Goal: Information Seeking & Learning: Check status

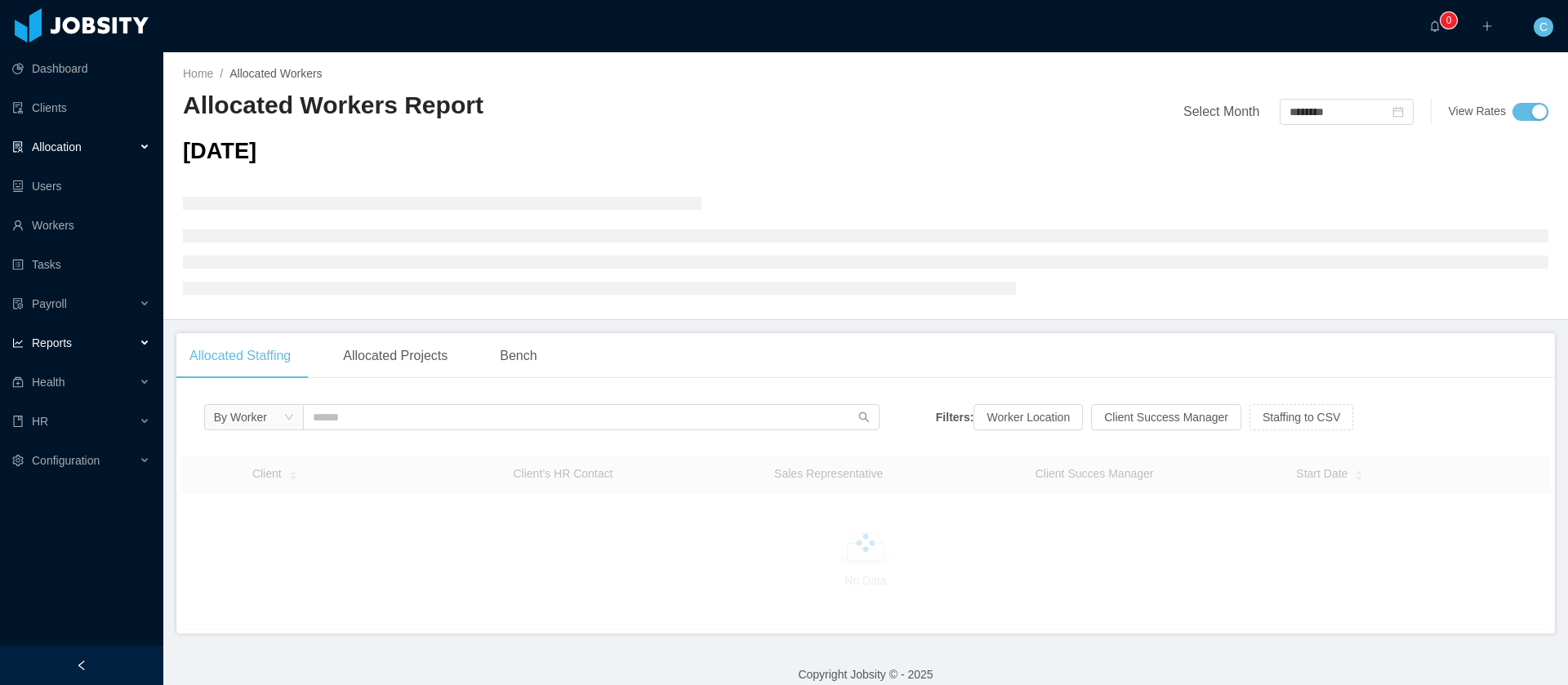
click at [107, 352] on div "Reports" at bounding box center [82, 343] width 164 height 33
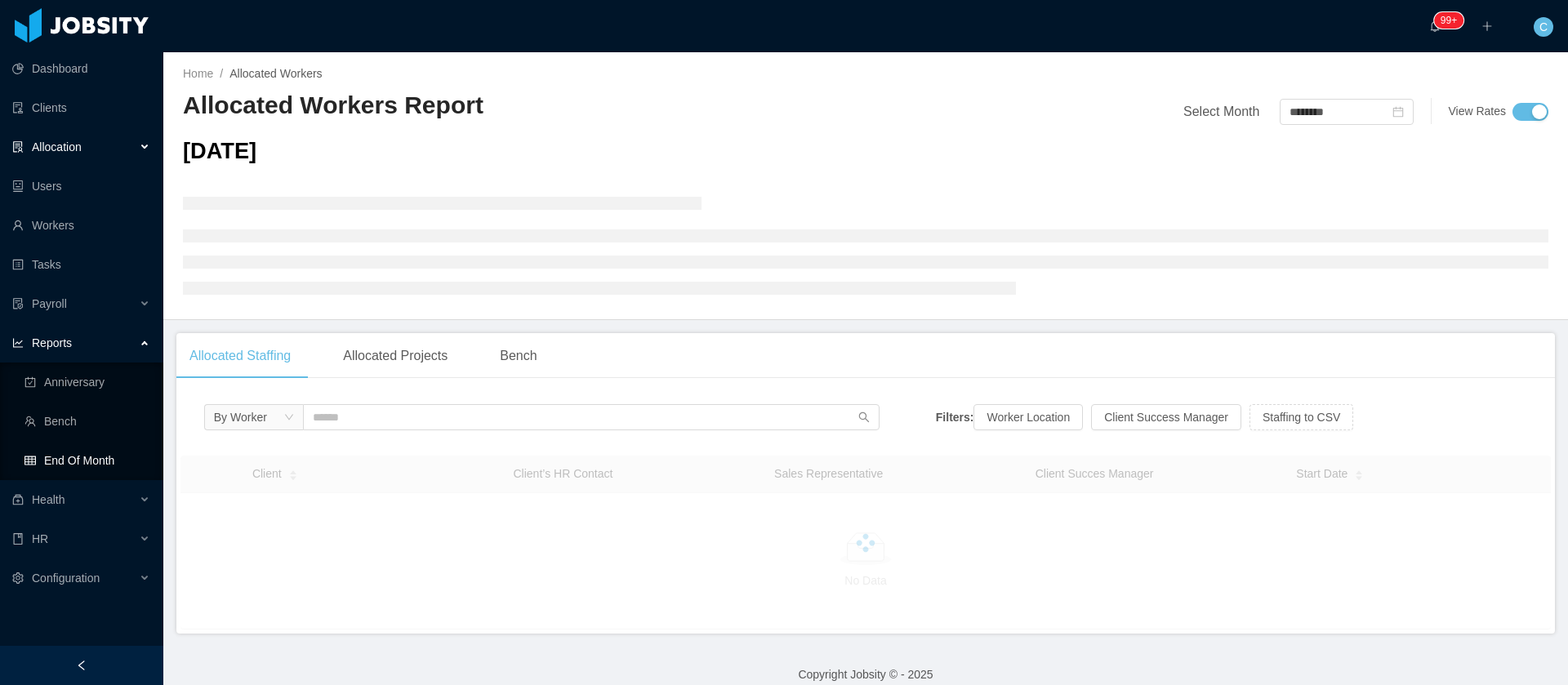
click at [91, 470] on link "End Of Month" at bounding box center [87, 461] width 126 height 33
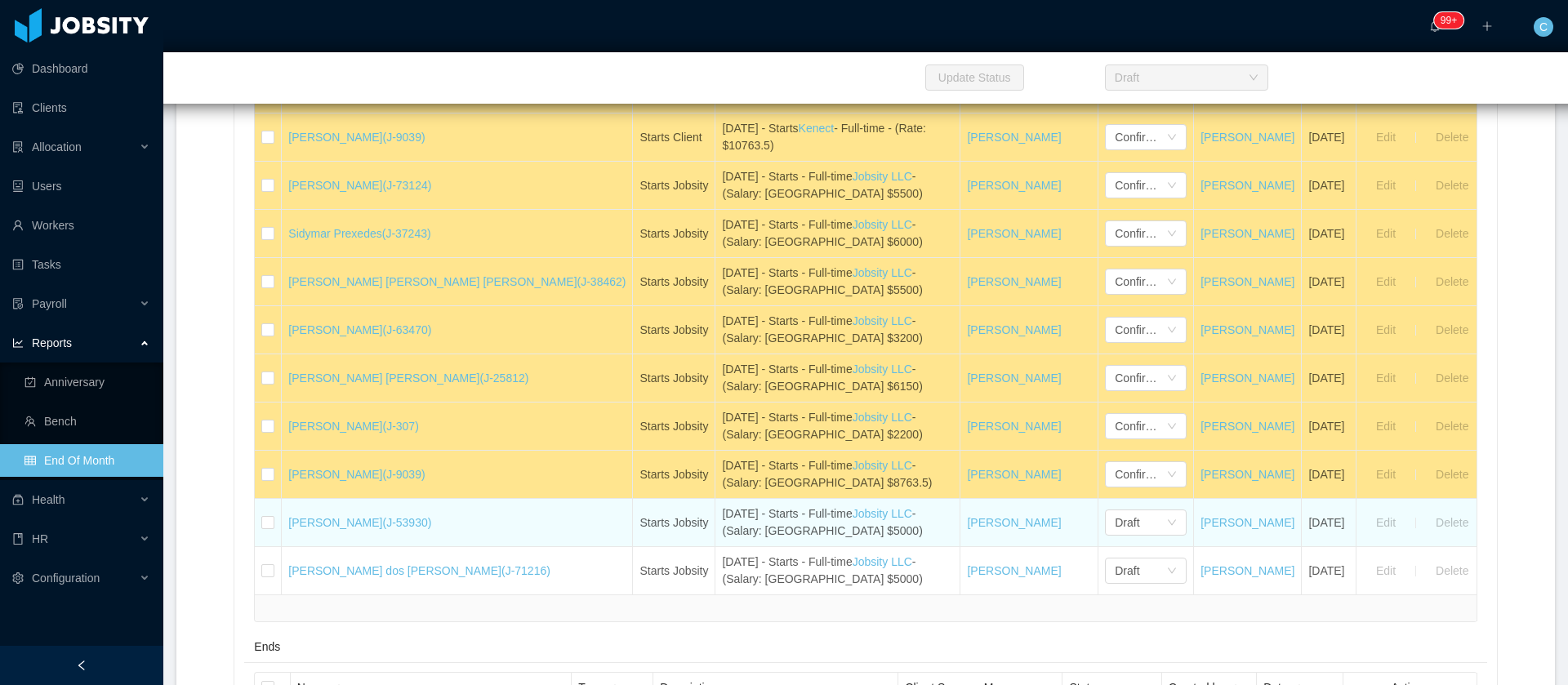
scroll to position [735, 0]
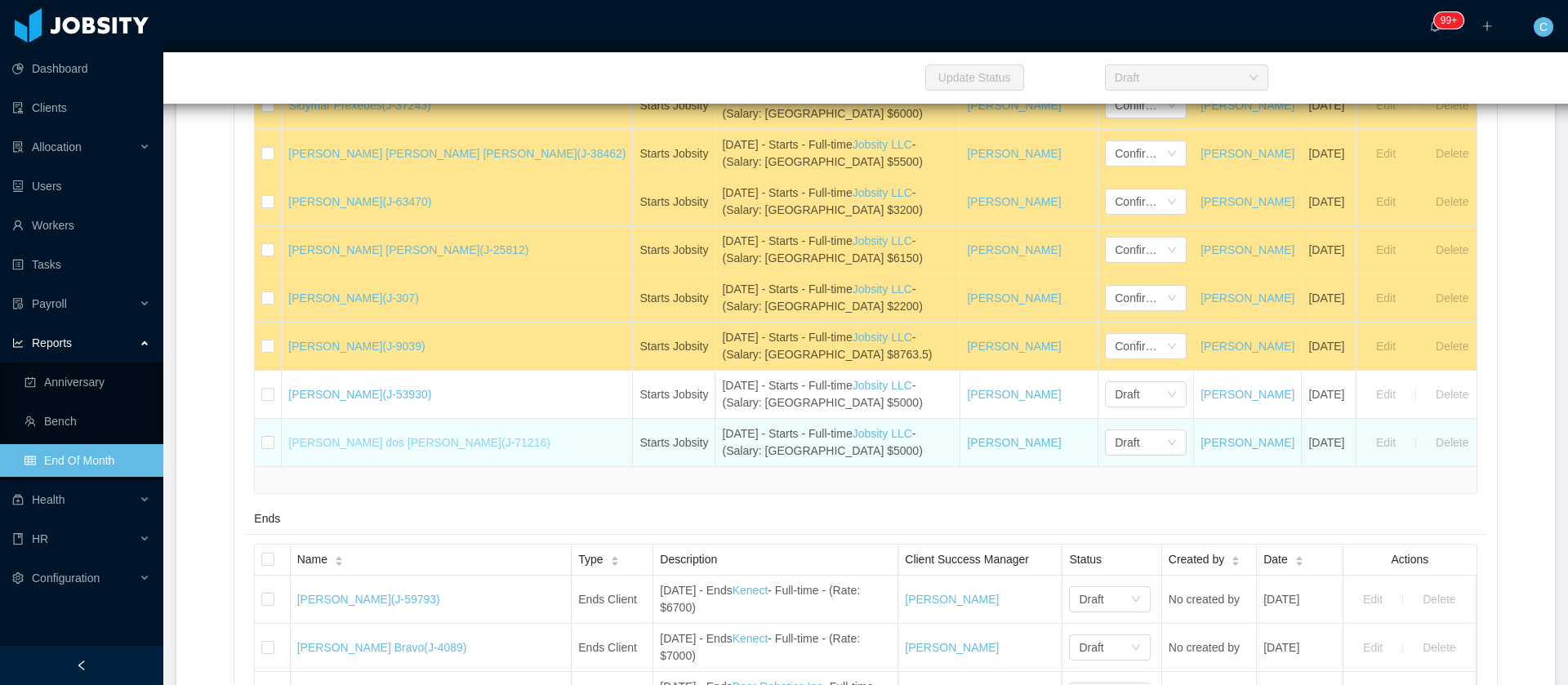
drag, startPoint x: 402, startPoint y: 451, endPoint x: 336, endPoint y: 450, distance: 66.0
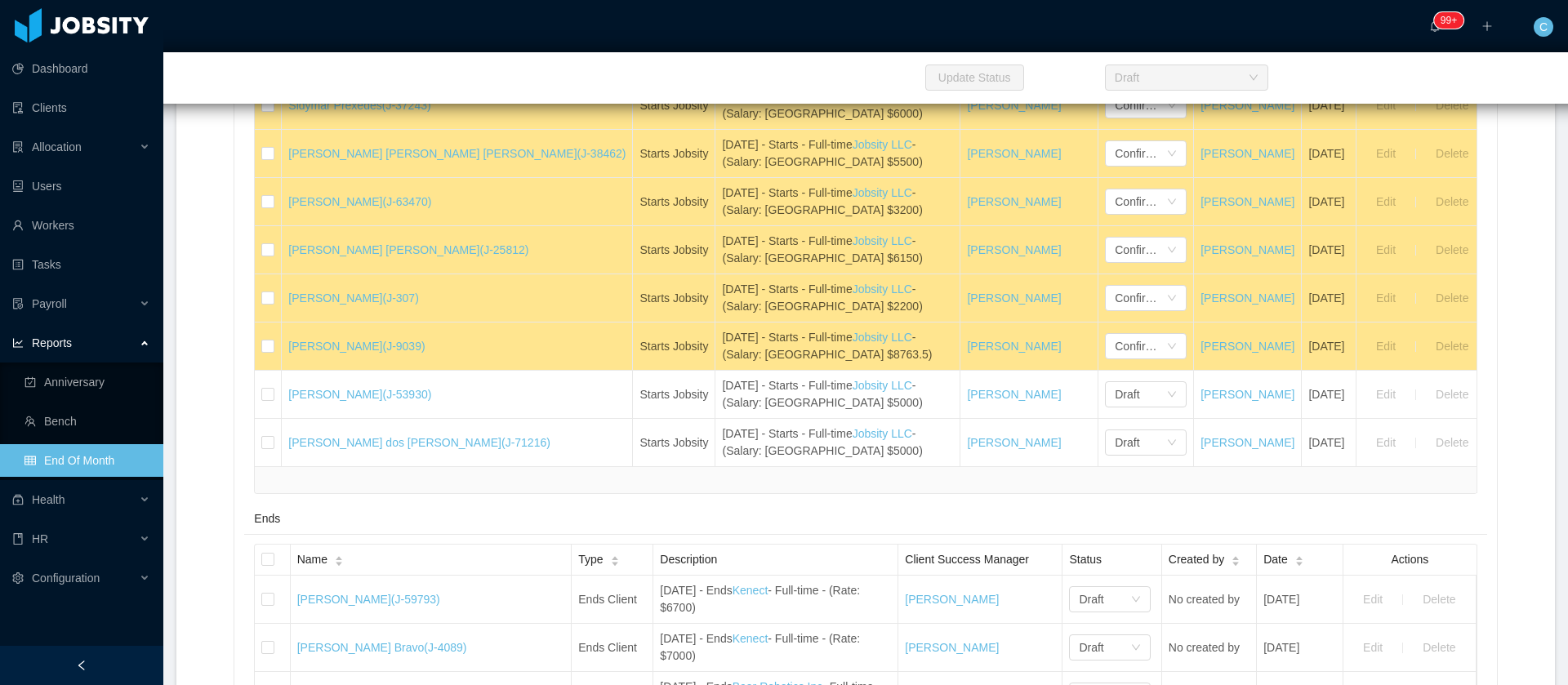
drag, startPoint x: 105, startPoint y: 451, endPoint x: 105, endPoint y: 441, distance: 10.0
click at [105, 451] on link "End Of Month" at bounding box center [87, 461] width 126 height 33
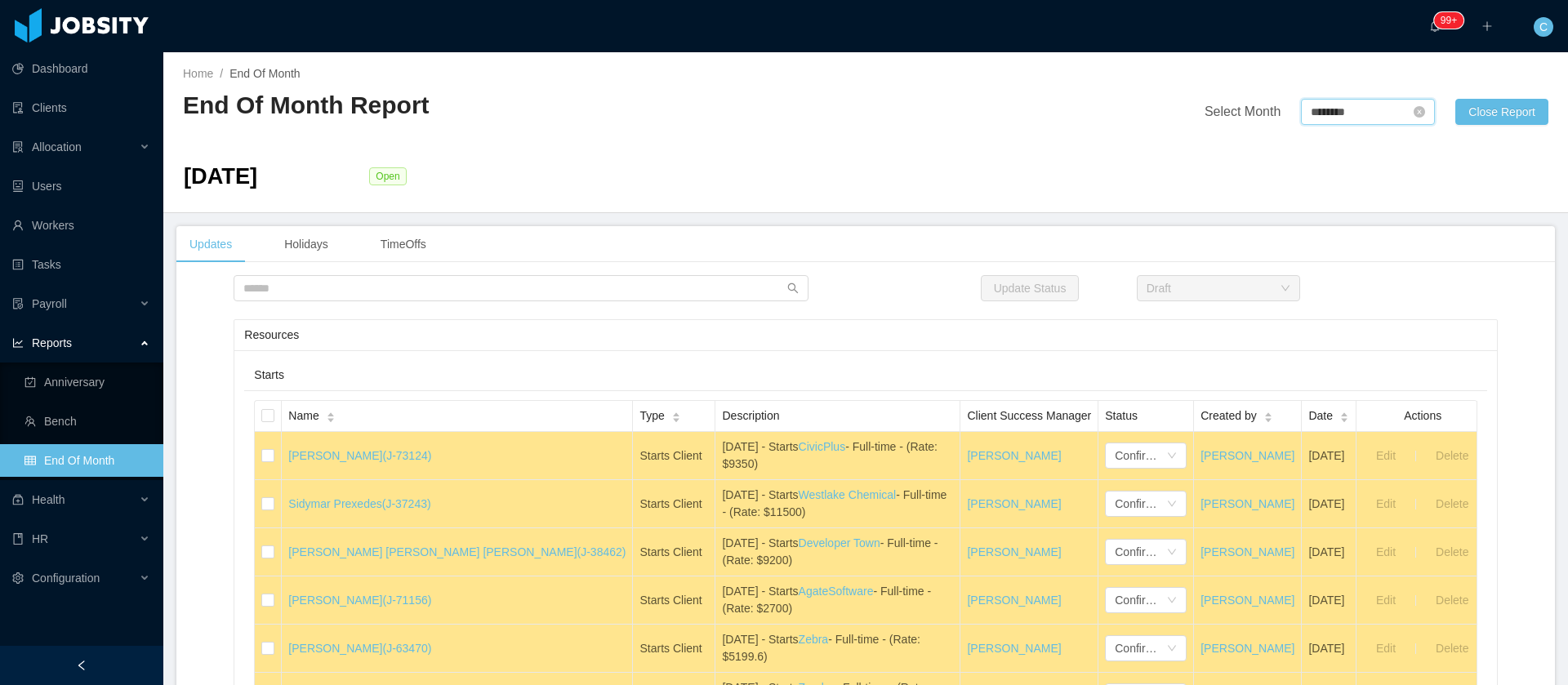
click at [1301, 107] on input "********" at bounding box center [1368, 112] width 134 height 26
click at [1475, 261] on link "Sep" at bounding box center [1458, 256] width 34 height 19
type input "********"
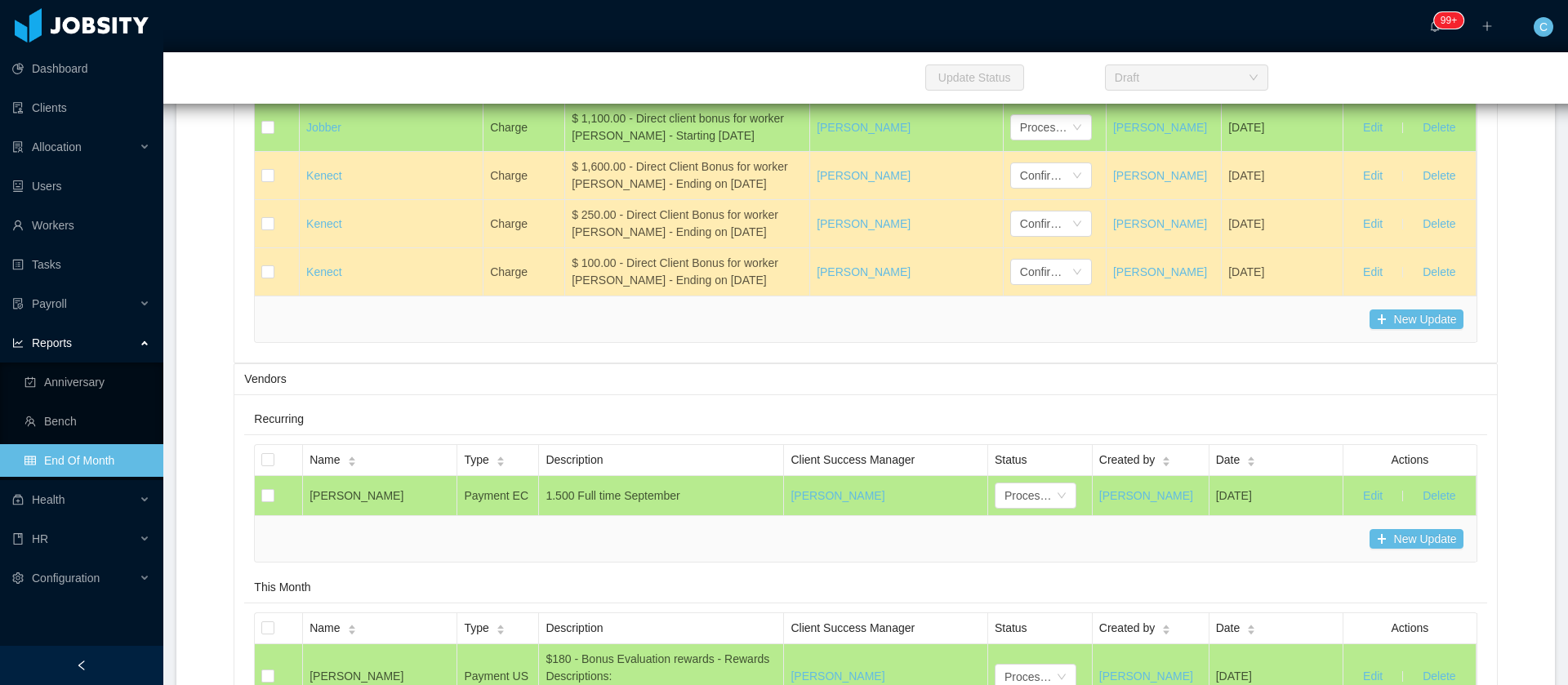
scroll to position [27576, 0]
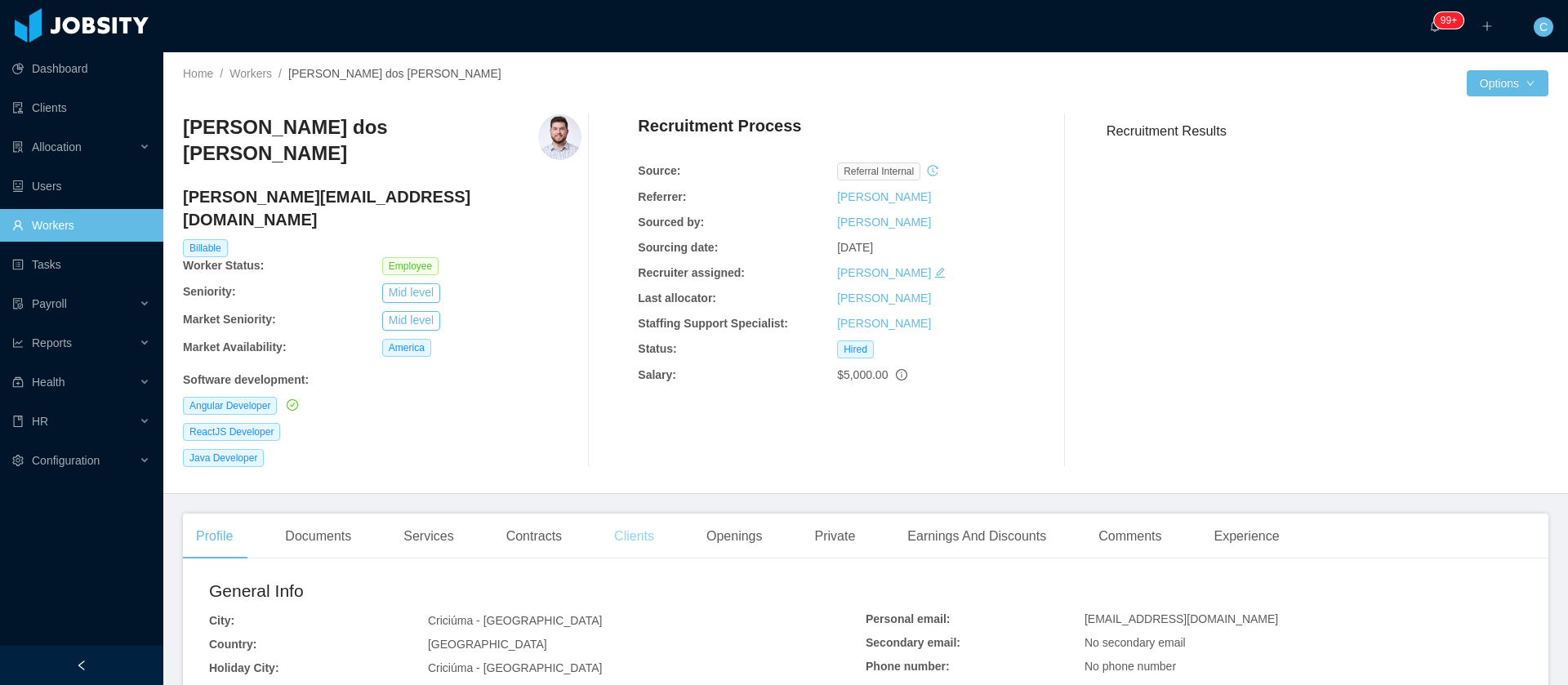
click at [641, 514] on div "Clients" at bounding box center [634, 536] width 66 height 45
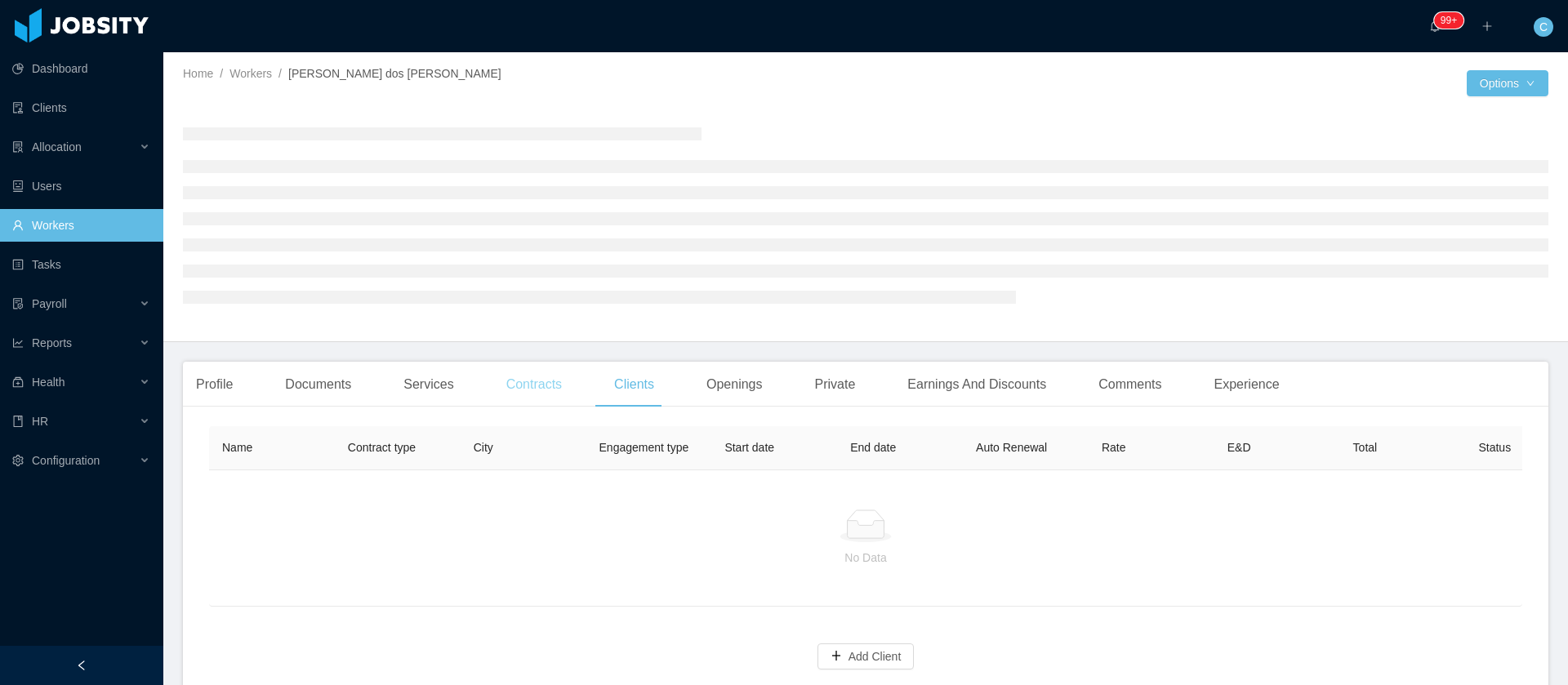
click at [550, 379] on div "Contracts" at bounding box center [534, 384] width 82 height 45
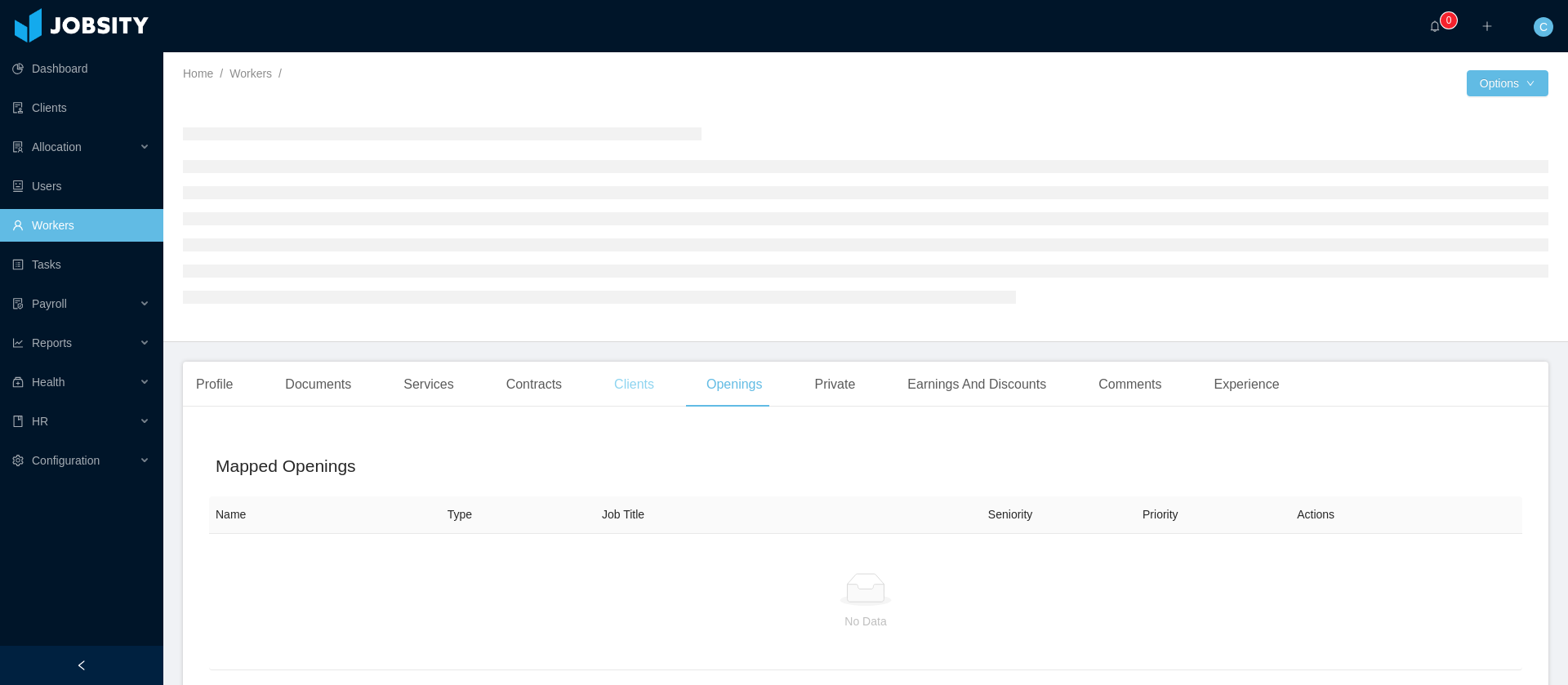
click at [623, 396] on div "Clients" at bounding box center [634, 384] width 66 height 45
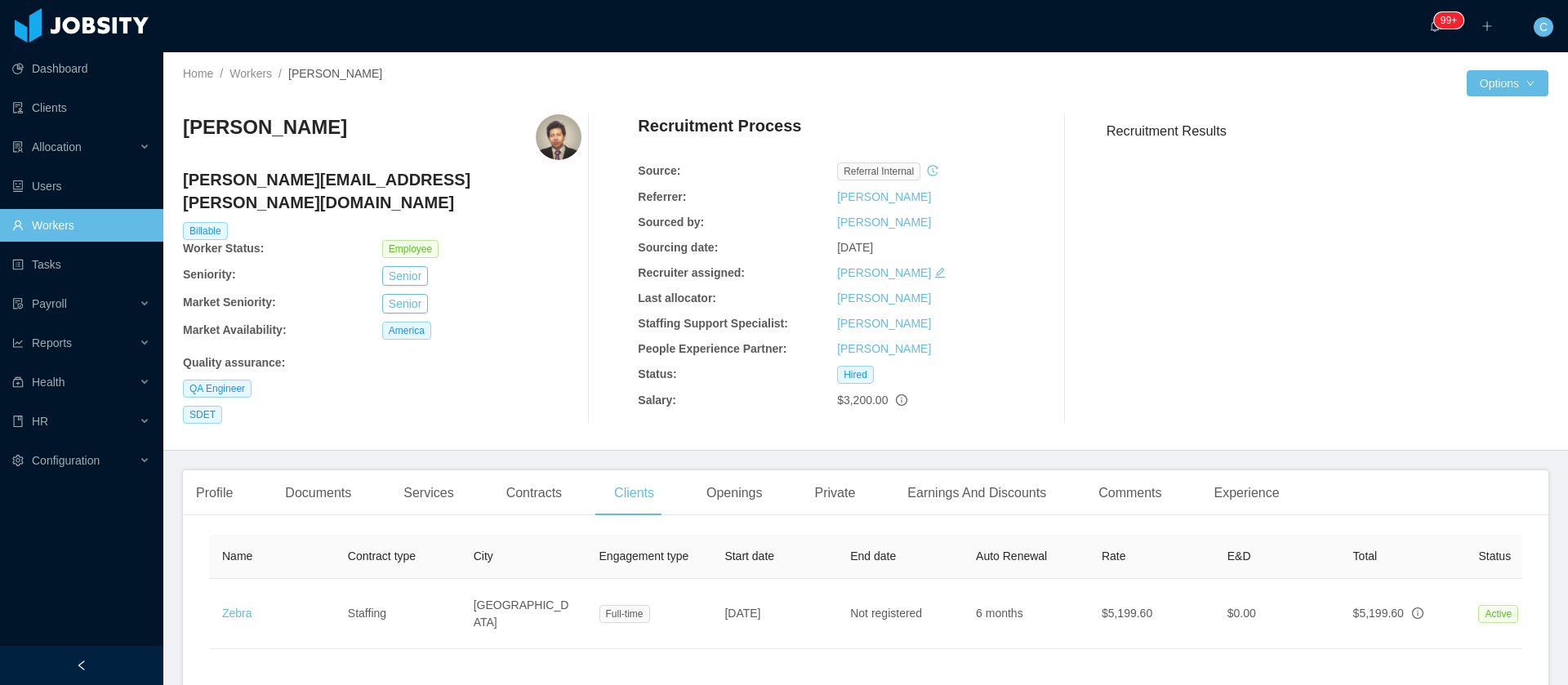
click at [347, 129] on h3 "Mauricio Aviles Gutierrez" at bounding box center [265, 127] width 164 height 26
copy h3 "Mauricio Aviles Gutierrez"
click at [418, 473] on div "Services" at bounding box center [428, 492] width 76 height 45
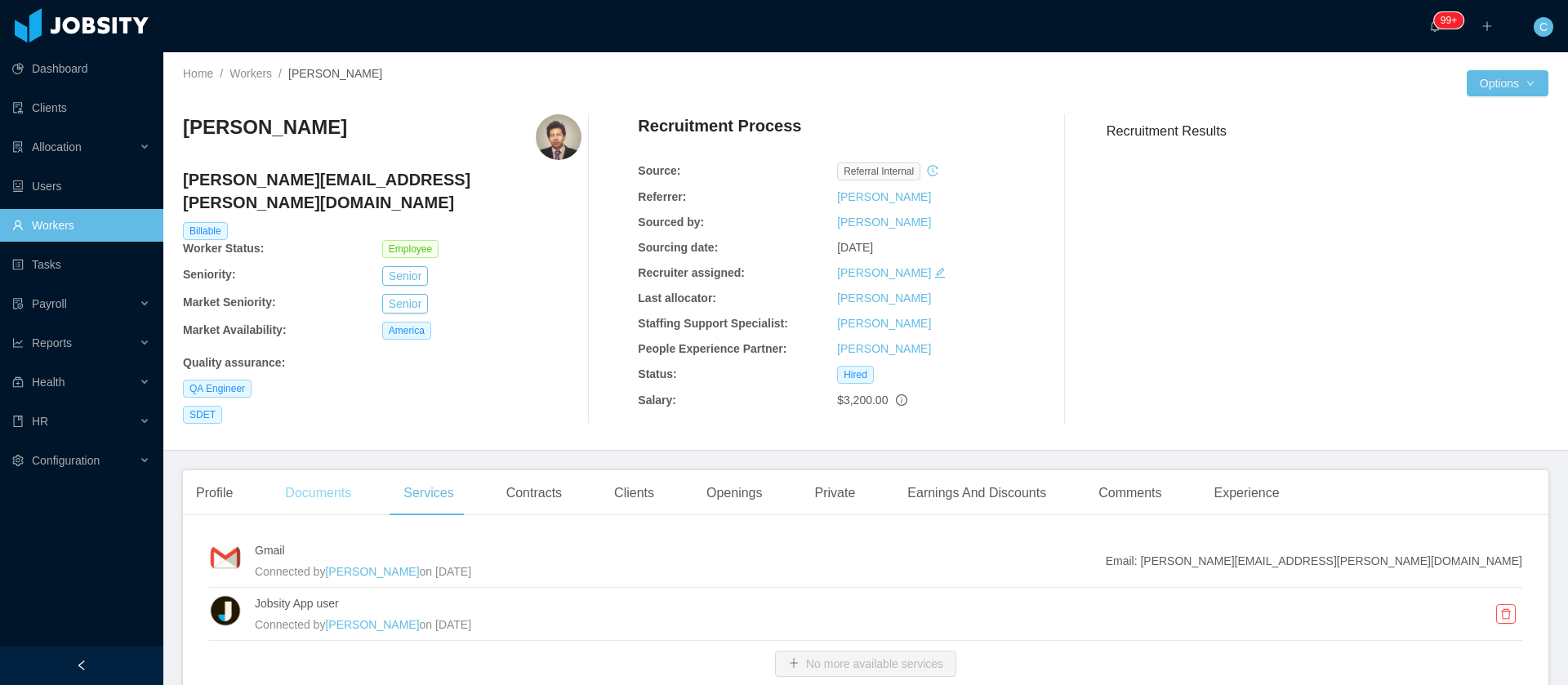
click at [309, 472] on div "Documents" at bounding box center [318, 492] width 92 height 45
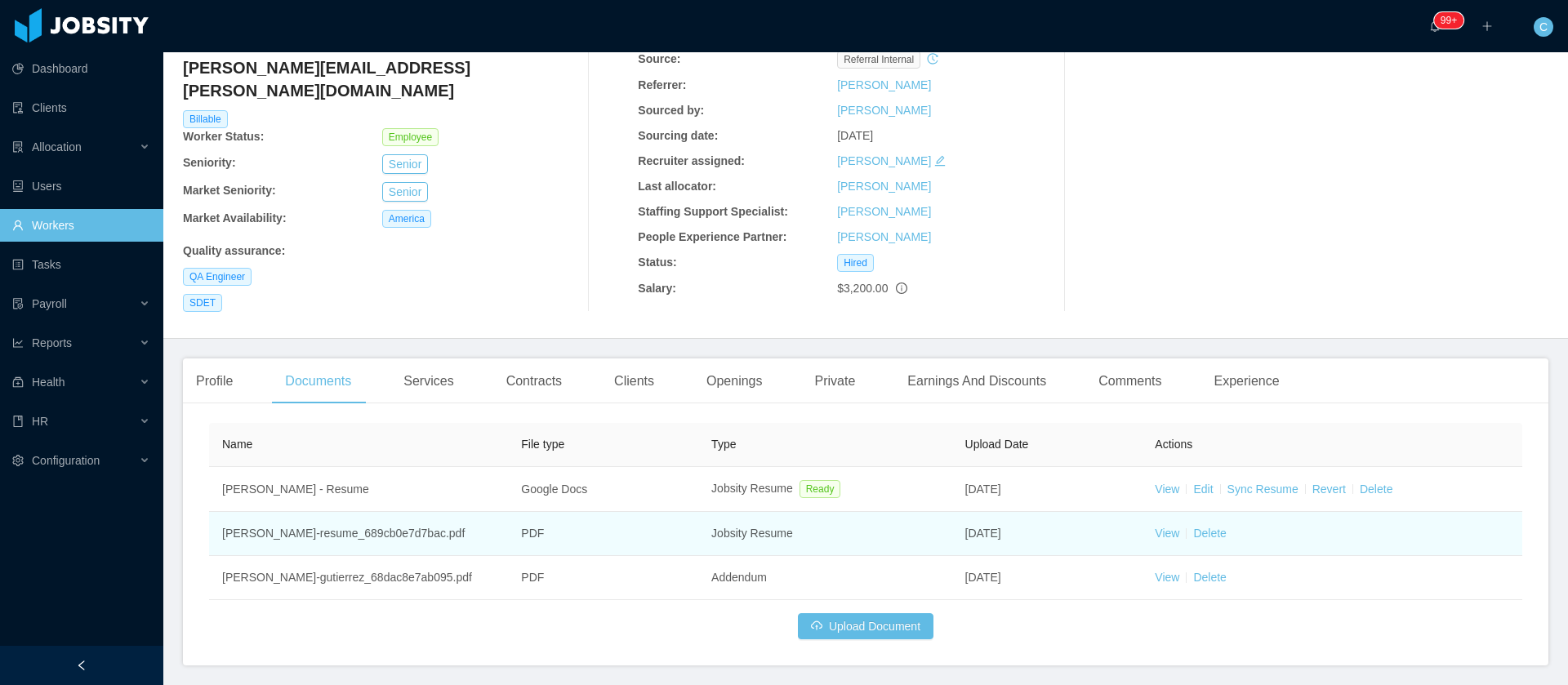
scroll to position [171, 0]
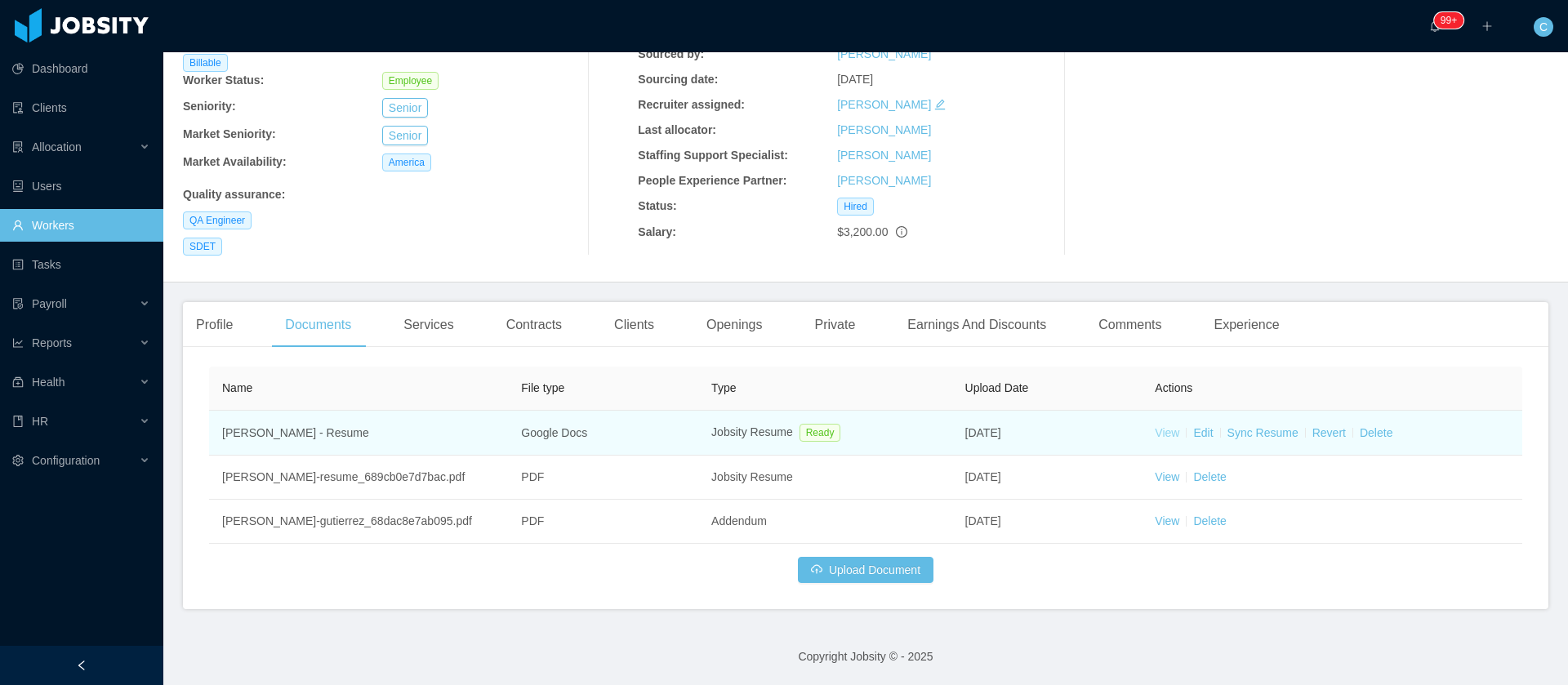
click at [1155, 427] on link "View" at bounding box center [1166, 434] width 24 height 13
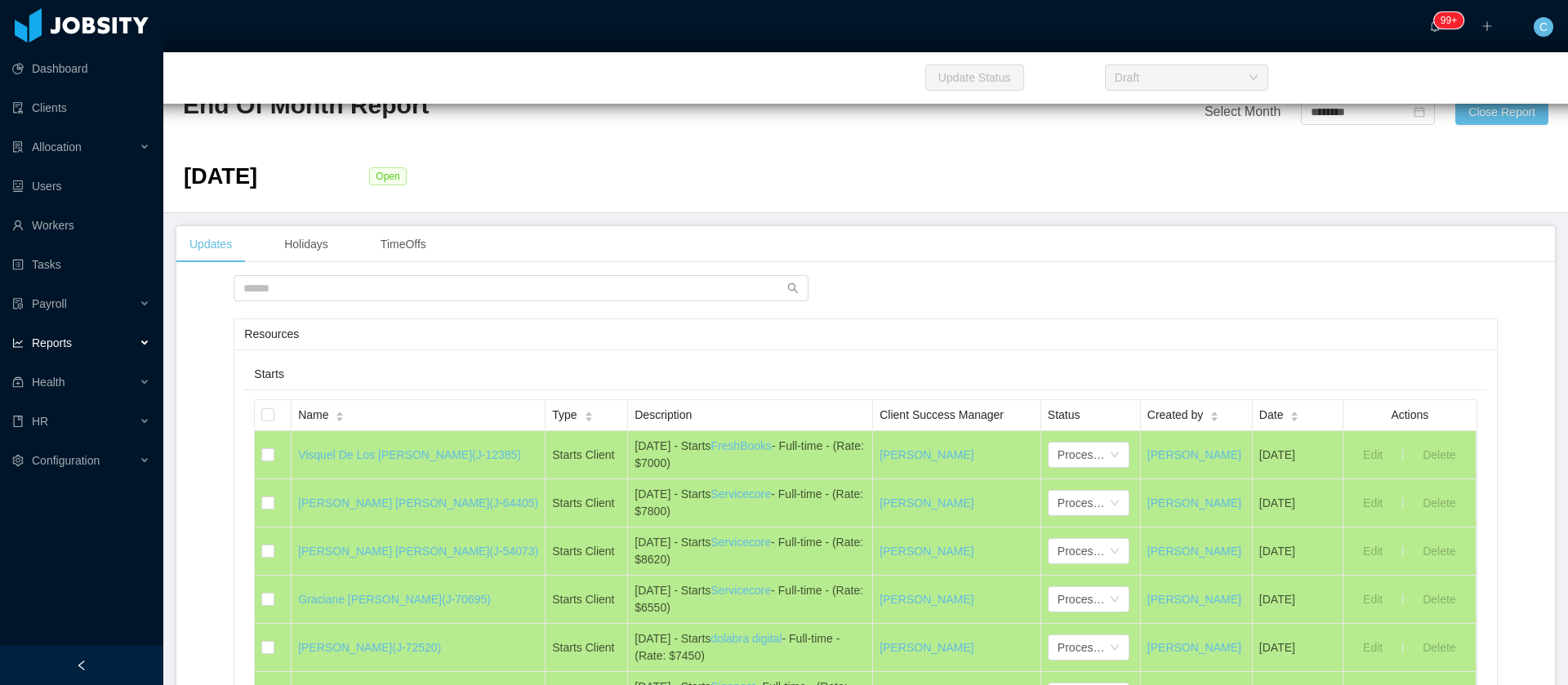
scroll to position [20346, 0]
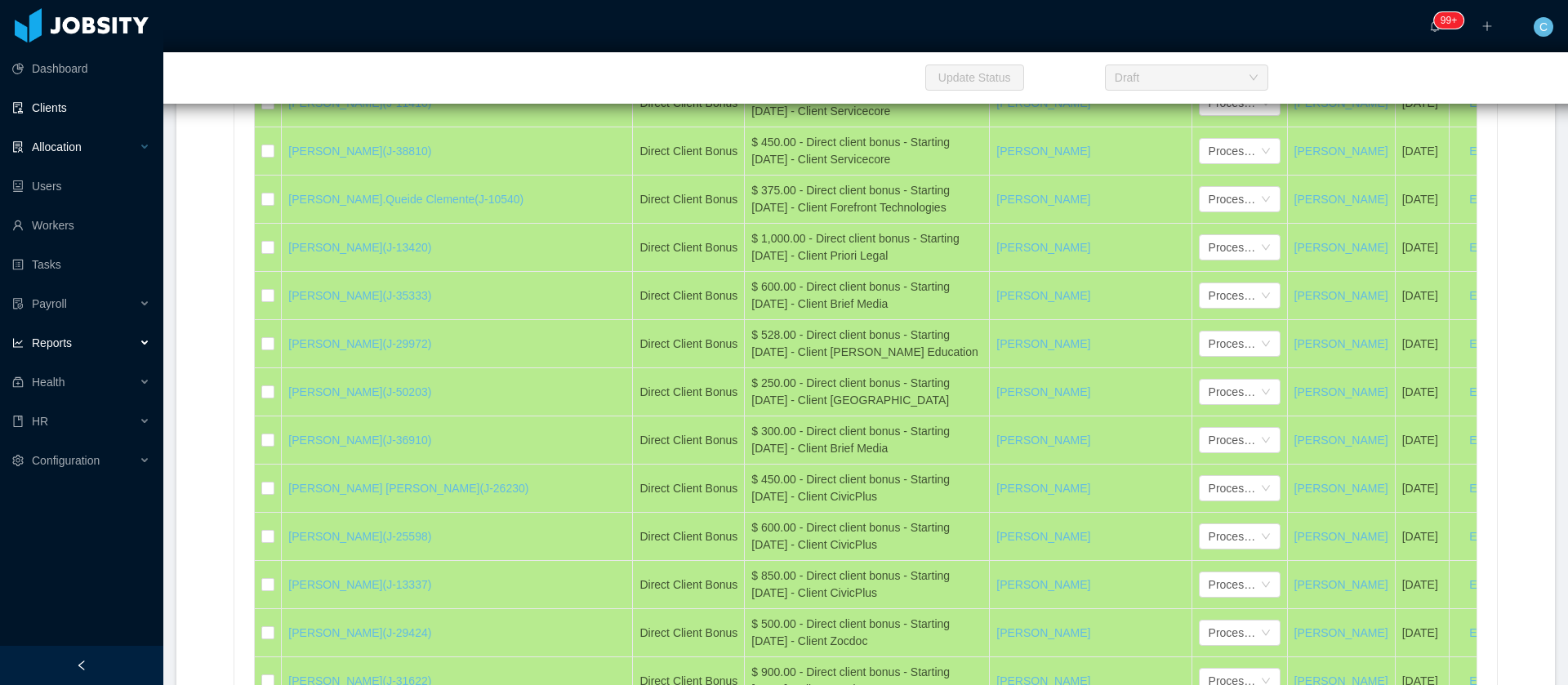
click at [51, 136] on div "Allocation" at bounding box center [82, 147] width 164 height 33
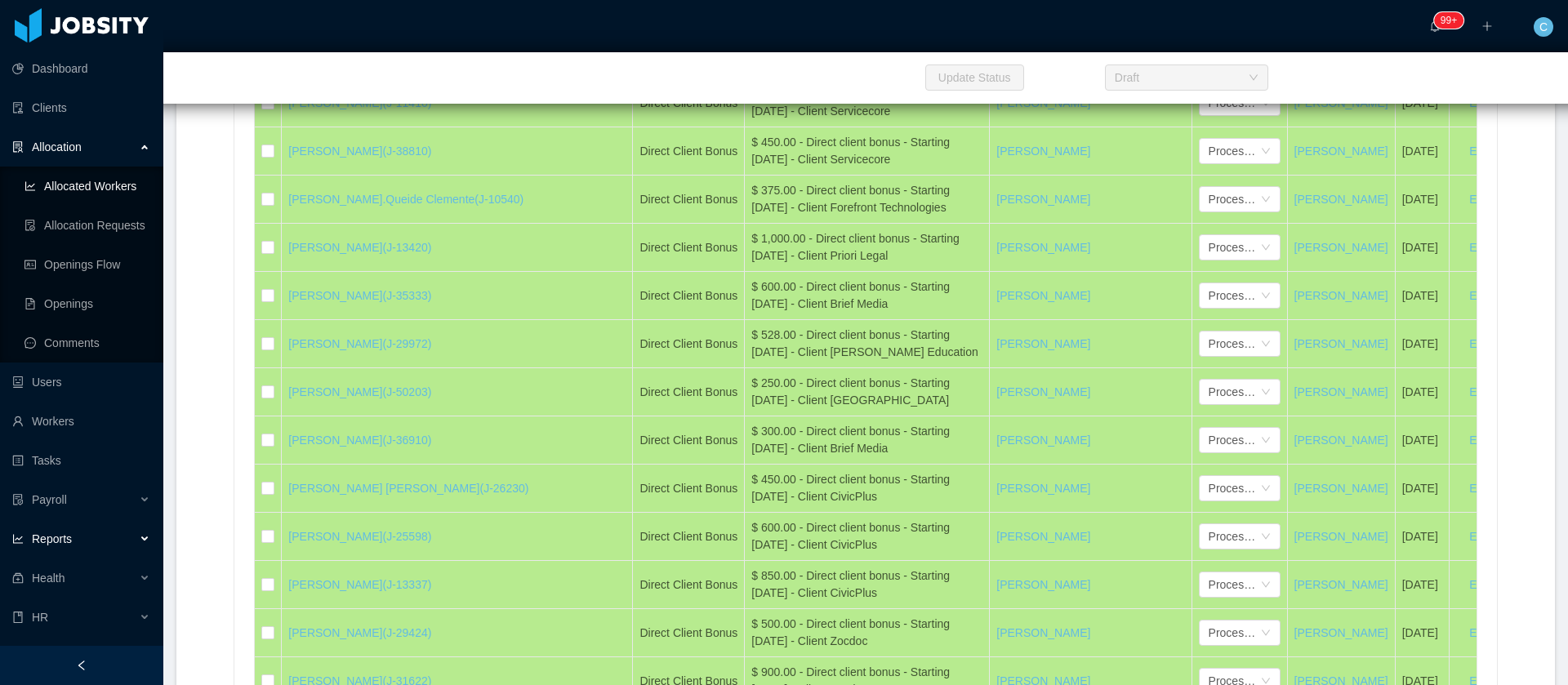
click at [78, 187] on link "Allocated Workers" at bounding box center [87, 186] width 126 height 33
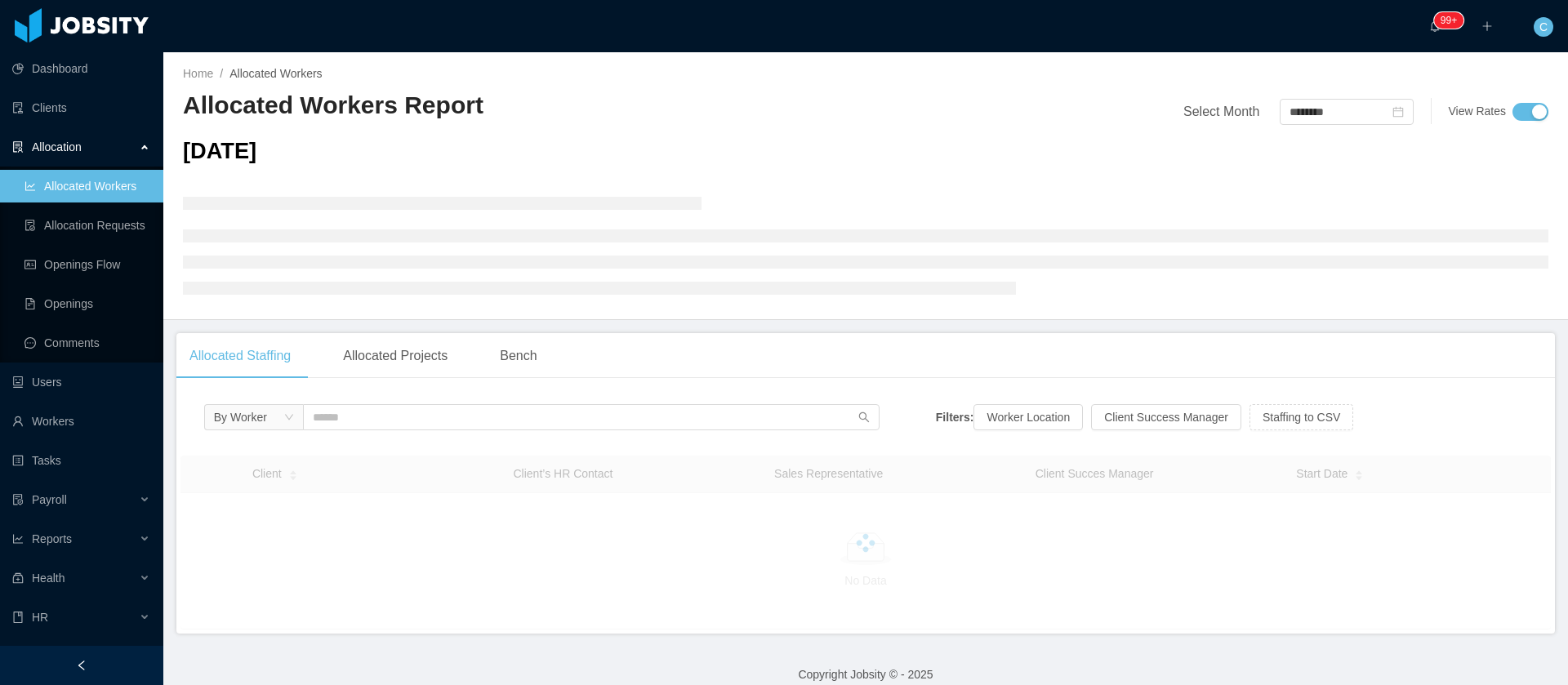
drag, startPoint x: 84, startPoint y: 664, endPoint x: 478, endPoint y: 472, distance: 438.3
click at [83, 664] on icon "icon: left" at bounding box center [82, 666] width 12 height 12
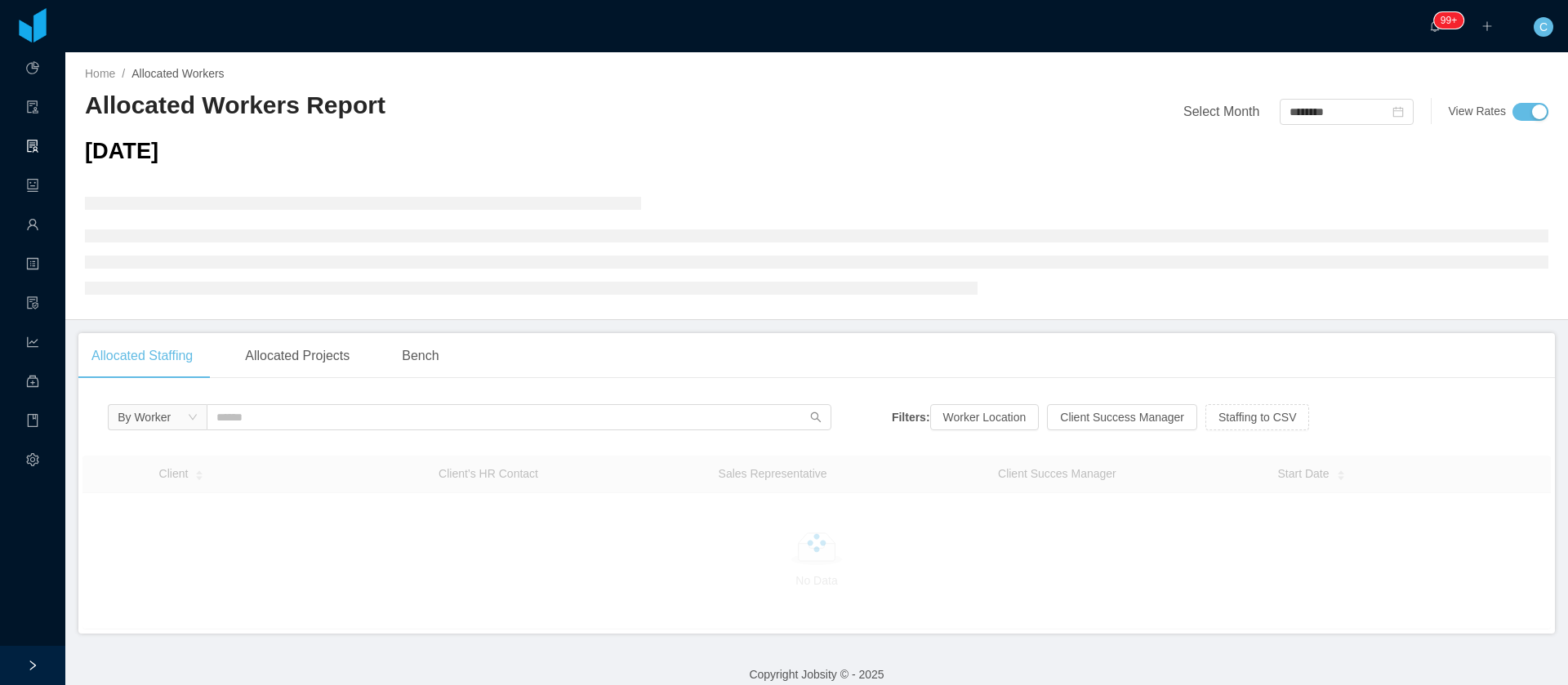
drag, startPoint x: 30, startPoint y: 663, endPoint x: 72, endPoint y: 619, distance: 60.8
click at [30, 664] on icon "icon: right" at bounding box center [33, 666] width 12 height 12
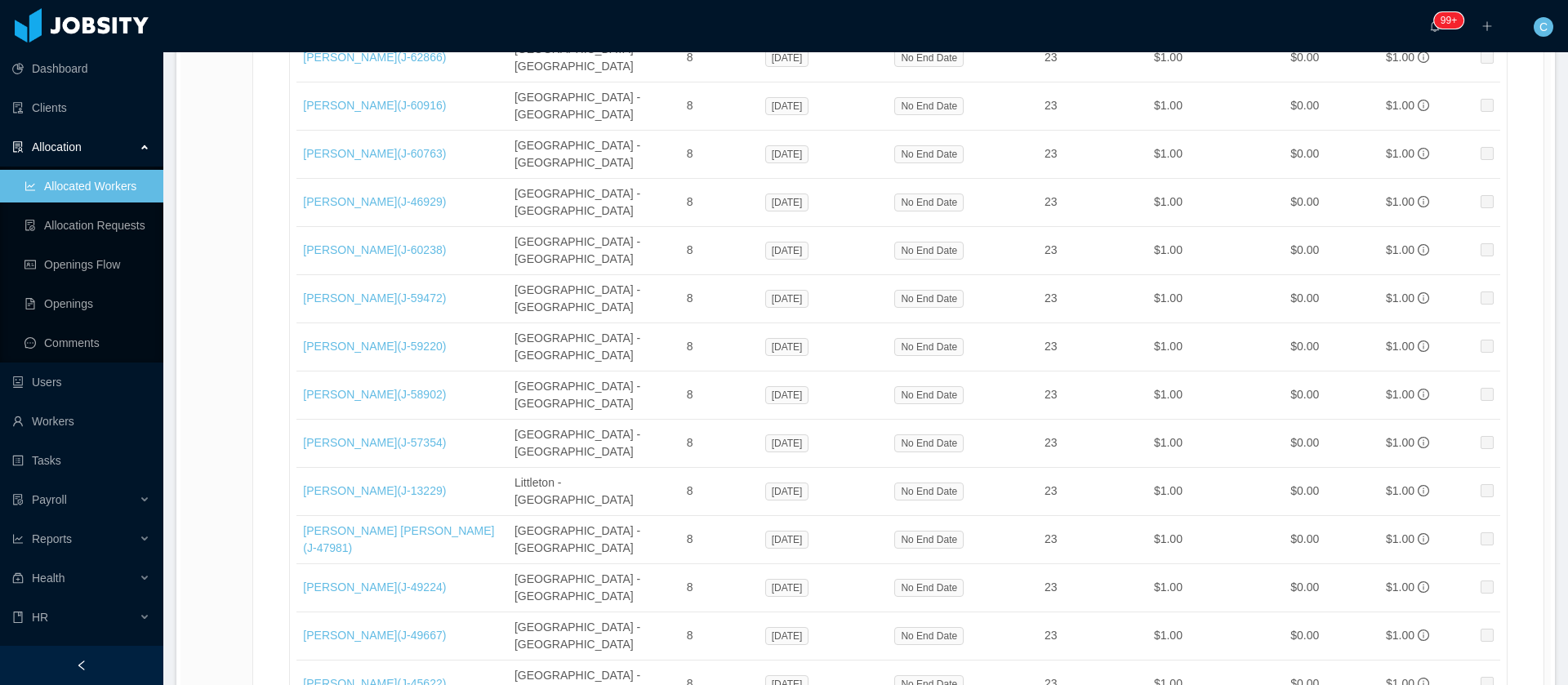
scroll to position [15536, 0]
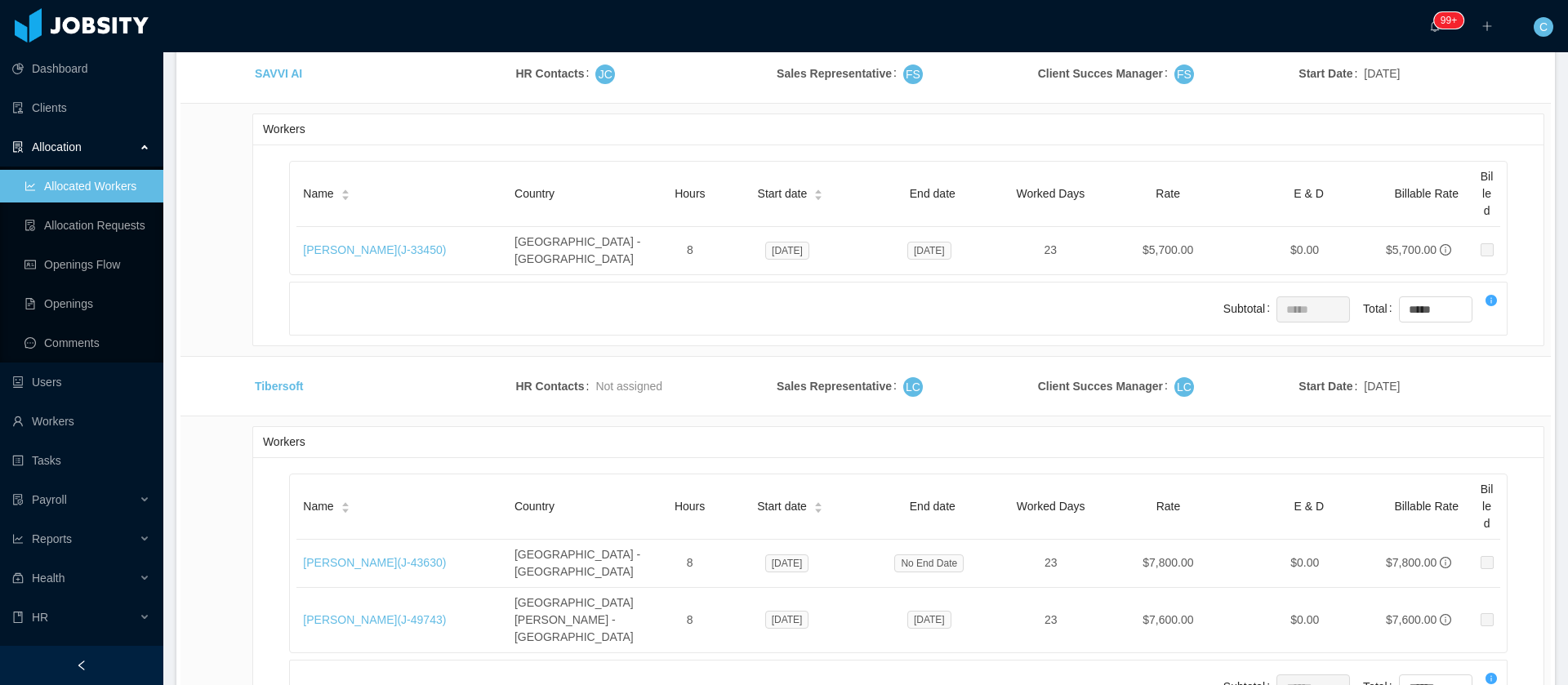
drag, startPoint x: 438, startPoint y: 342, endPoint x: 303, endPoint y: 346, distance: 135.1
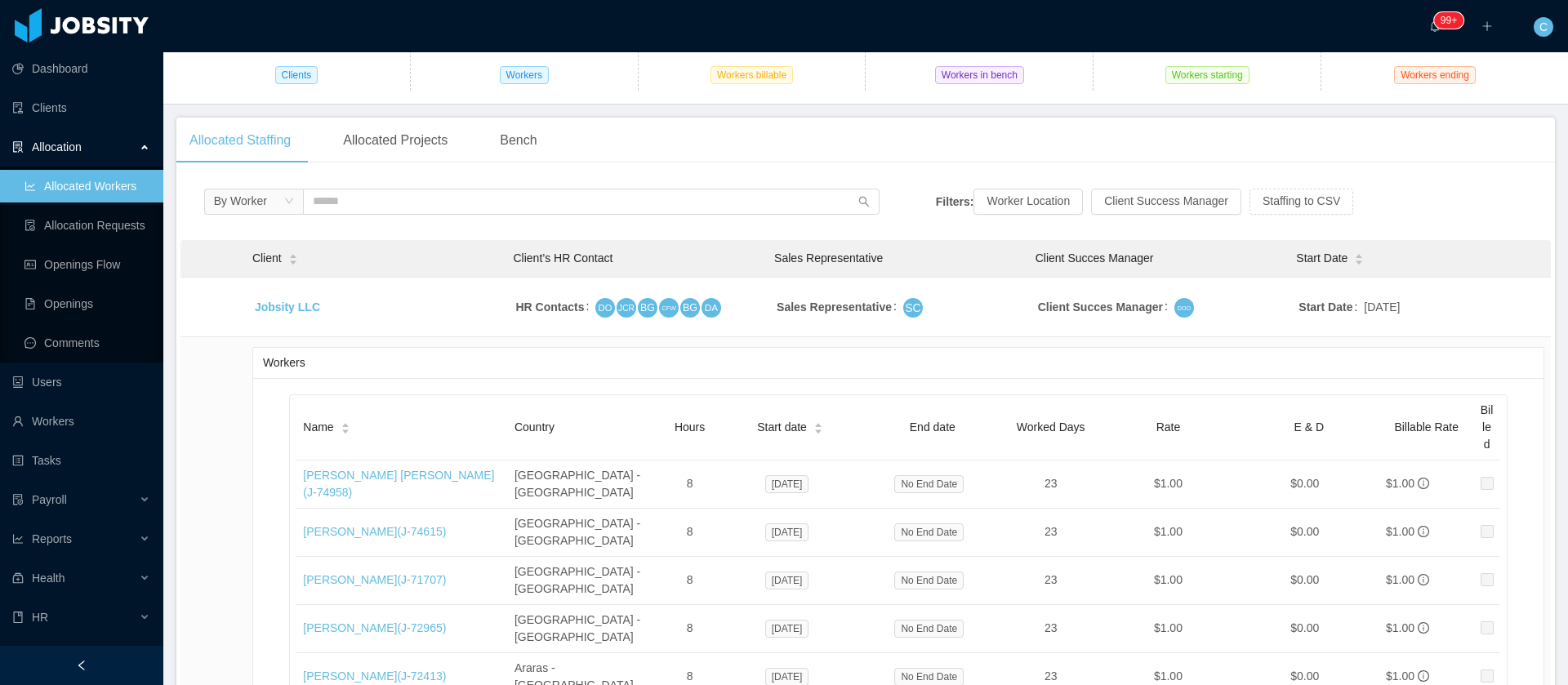
scroll to position [170, 0]
